Goal: Task Accomplishment & Management: Use online tool/utility

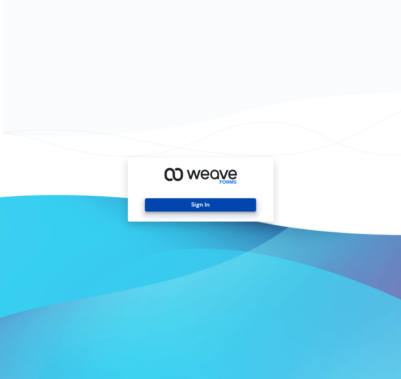
click at [189, 209] on button "Sign In" at bounding box center [200, 204] width 111 height 13
